Goal: Register for event/course

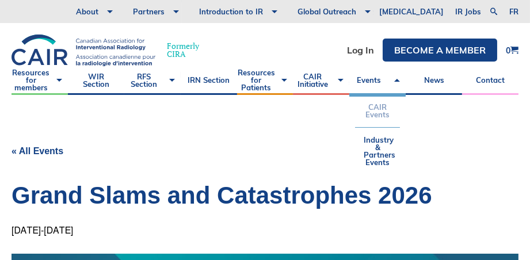
click at [369, 112] on link "CAIR Events" at bounding box center [377, 111] width 45 height 32
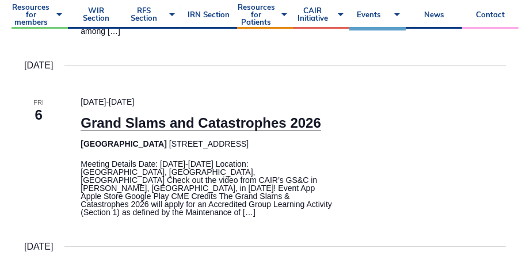
scroll to position [517, 0]
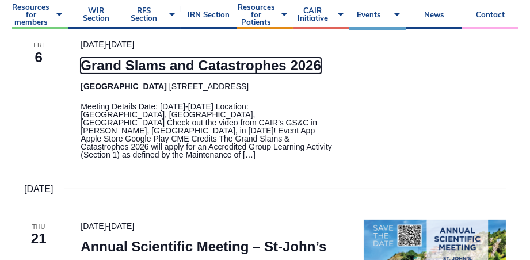
click at [166, 72] on link "Grand Slams and Catastrophes 2026" at bounding box center [200, 65] width 240 height 16
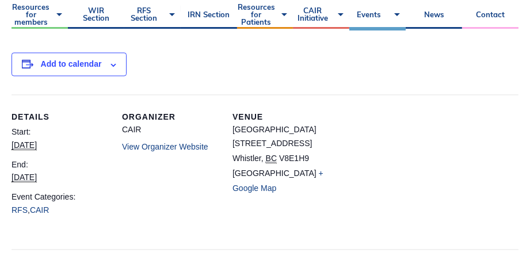
scroll to position [3910, 0]
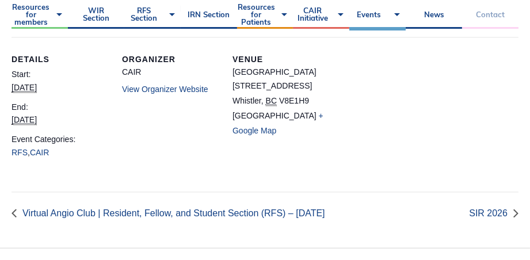
click at [491, 13] on link "Contact" at bounding box center [490, 14] width 56 height 29
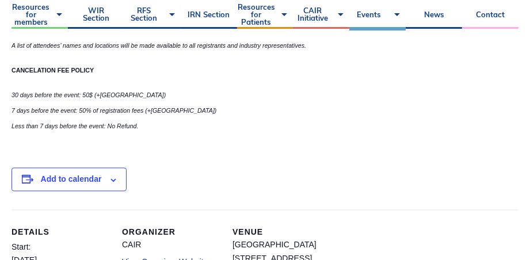
scroll to position [3852, 0]
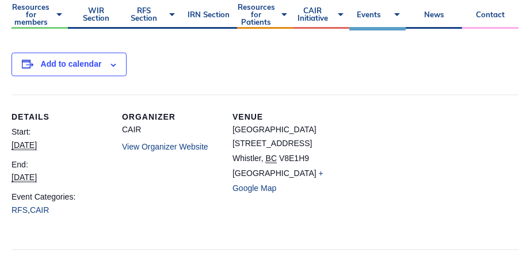
click at [182, 142] on link "View Organizer Website" at bounding box center [165, 146] width 86 height 9
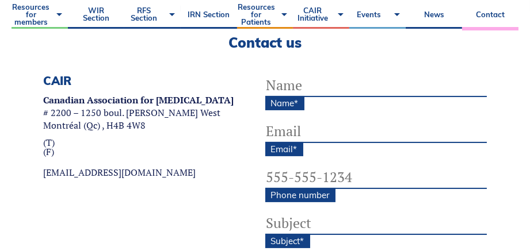
scroll to position [405, 0]
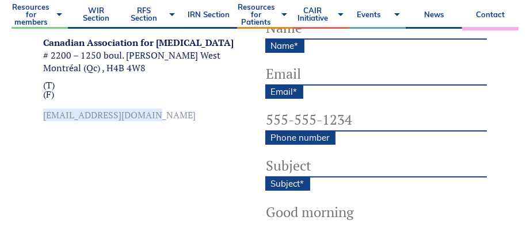
drag, startPoint x: 24, startPoint y: 114, endPoint x: 124, endPoint y: 114, distance: 100.0
click at [124, 114] on div "CAIR Canadian Association for Interventional Radiology # 2200 – 1250 boul. René…" at bounding box center [138, 180] width 254 height 326
drag, startPoint x: 124, startPoint y: 114, endPoint x: 102, endPoint y: 115, distance: 21.9
copy link "[EMAIL_ADDRESS][DOMAIN_NAME]"
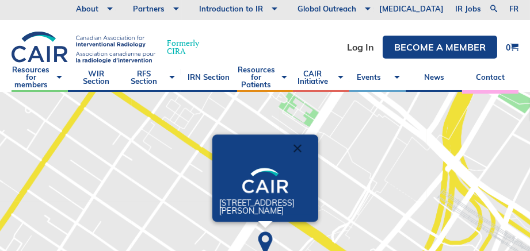
scroll to position [0, 0]
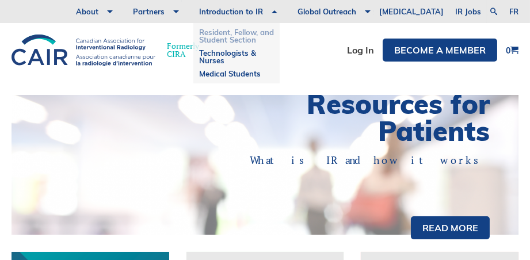
scroll to position [230, 0]
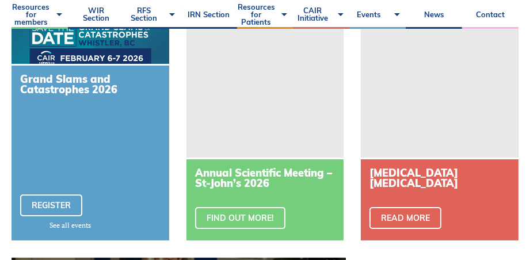
click at [60, 91] on h3 "Grand Slams and Catastrophes 2026" at bounding box center [90, 84] width 140 height 21
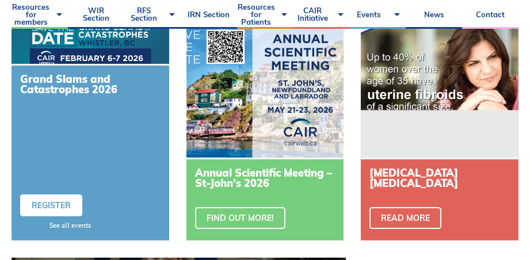
click at [49, 204] on link "Register" at bounding box center [51, 205] width 62 height 22
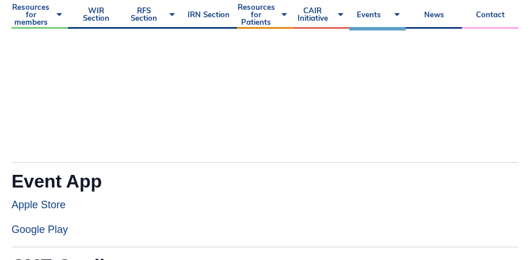
scroll to position [862, 0]
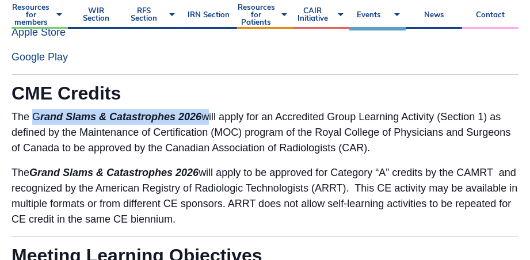
drag, startPoint x: 205, startPoint y: 113, endPoint x: 32, endPoint y: 114, distance: 173.1
click at [32, 114] on p "The G rand Slams & Catastrophes 2026 will apply for an Accredited Group Learnin…" at bounding box center [264, 132] width 507 height 47
drag, startPoint x: 32, startPoint y: 114, endPoint x: 55, endPoint y: 117, distance: 23.8
copy p "G rand Slams & Catastrophes 2026"
